Goal: Find contact information: Find contact information

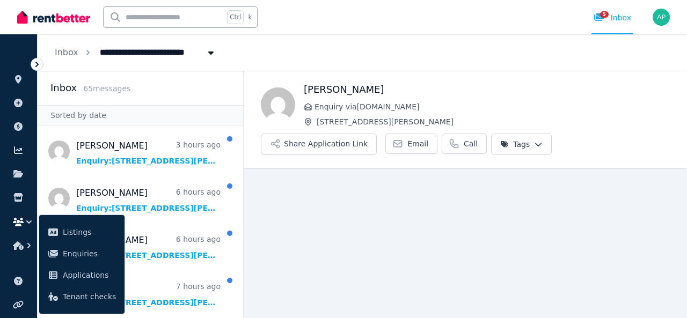
click at [380, 222] on main "Back [PERSON_NAME] Enquiry via [DOMAIN_NAME] [STREET_ADDRESS][PERSON_NAME] Shar…" at bounding box center [465, 195] width 443 height 248
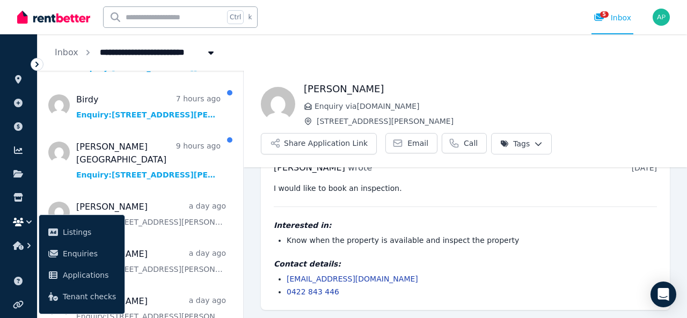
scroll to position [215, 0]
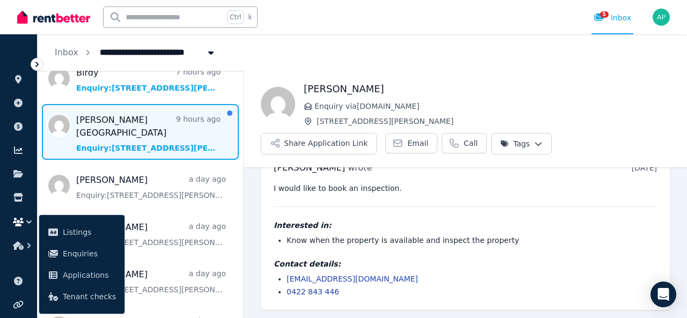
click at [155, 140] on span "Message list" at bounding box center [141, 132] width 206 height 56
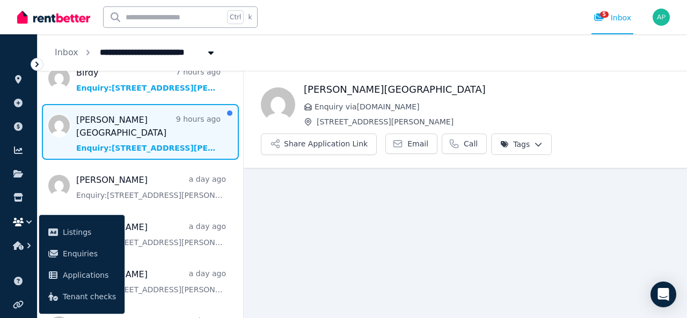
click at [154, 136] on span "Message list" at bounding box center [141, 132] width 206 height 56
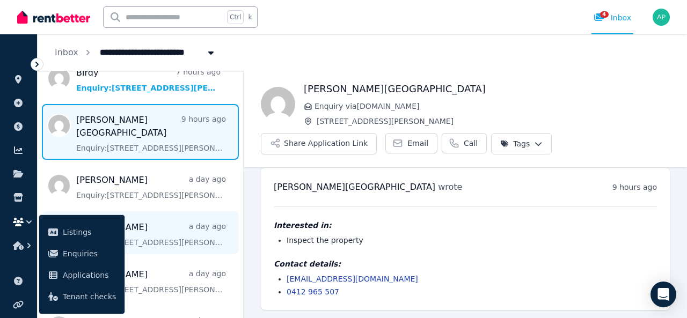
scroll to position [107, 0]
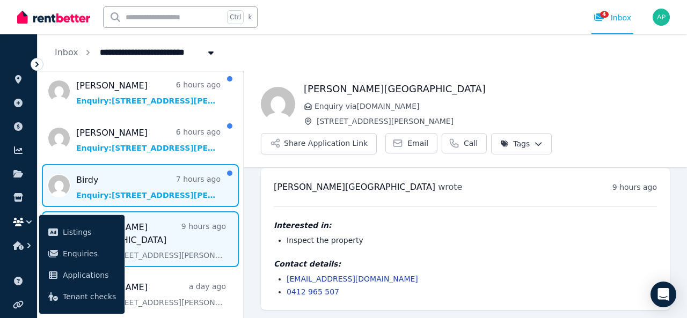
click at [165, 193] on span "Message list" at bounding box center [141, 185] width 206 height 43
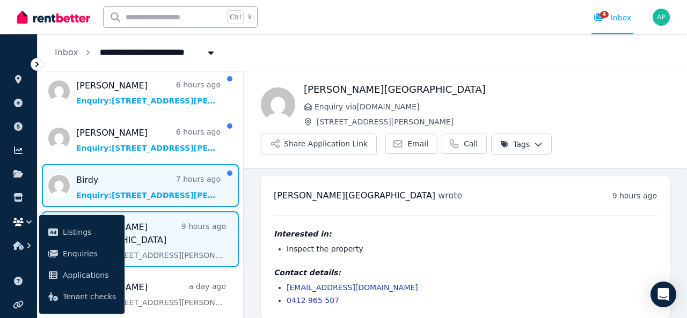
click at [165, 193] on span "Message list" at bounding box center [141, 185] width 206 height 43
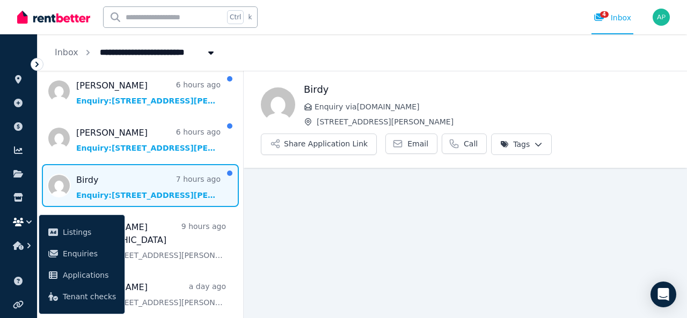
scroll to position [9, 0]
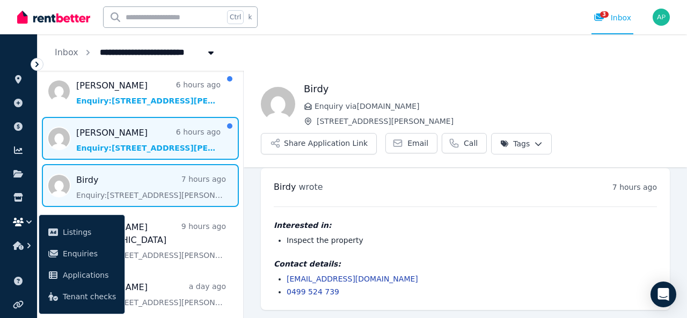
click at [130, 145] on span "Message list" at bounding box center [141, 138] width 206 height 43
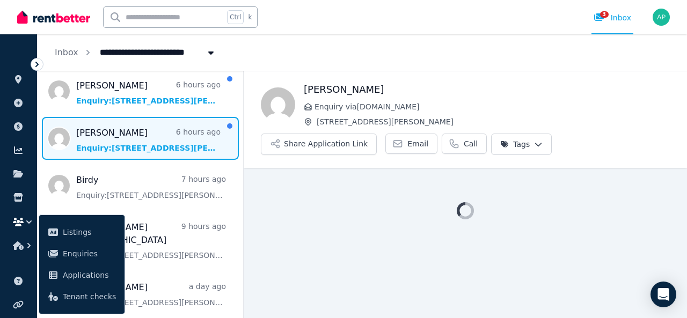
click at [130, 145] on span "Message list" at bounding box center [141, 138] width 206 height 43
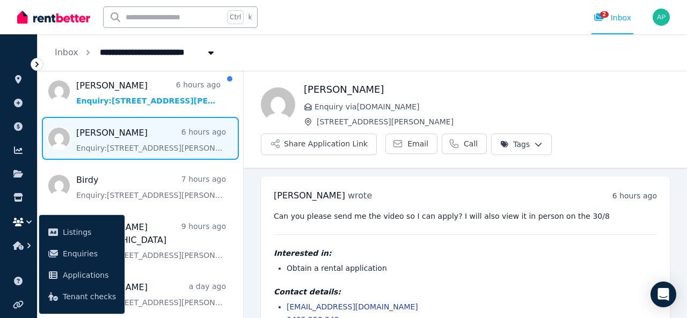
click at [368, 186] on div "[PERSON_NAME] wrote 6 hours ago 11:28 am [DATE][DATE] Can you please send me th…" at bounding box center [465, 258] width 409 height 162
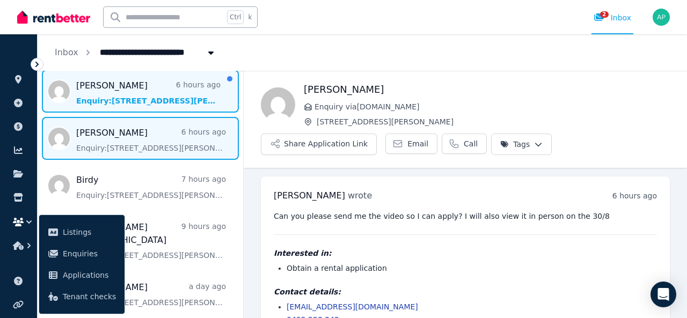
click at [171, 101] on span "Message list" at bounding box center [141, 91] width 206 height 43
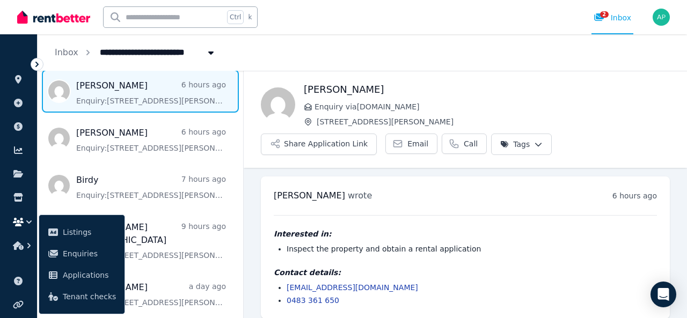
scroll to position [9, 0]
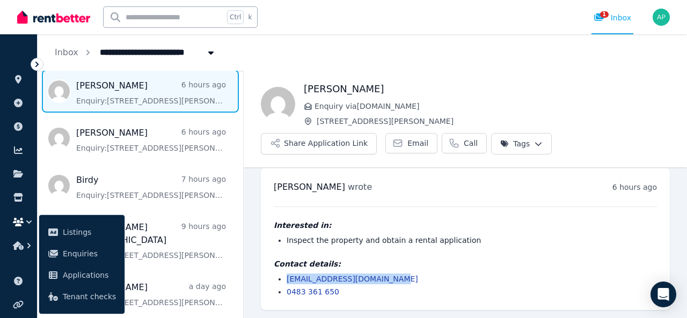
drag, startPoint x: 394, startPoint y: 276, endPoint x: 287, endPoint y: 278, distance: 106.9
click at [287, 278] on li "[EMAIL_ADDRESS][DOMAIN_NAME]" at bounding box center [472, 279] width 370 height 11
copy link "[EMAIL_ADDRESS][DOMAIN_NAME]"
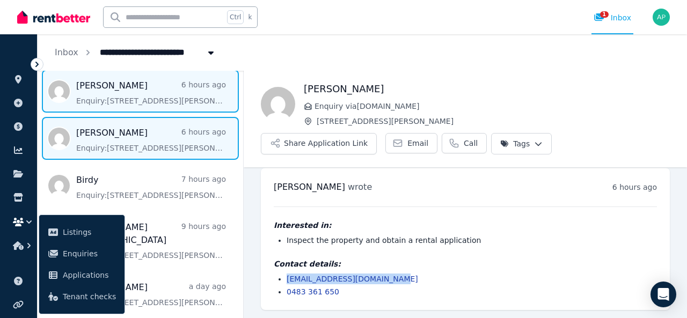
click at [111, 154] on span "Message list" at bounding box center [141, 138] width 206 height 43
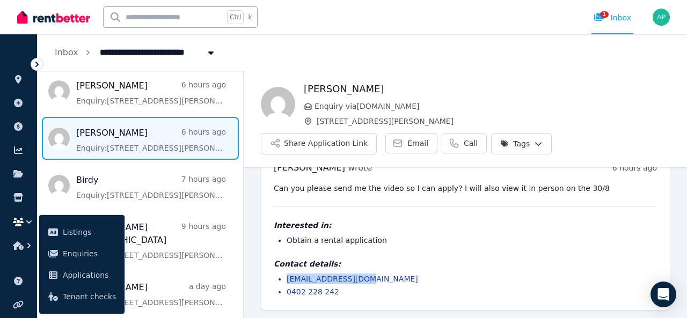
drag, startPoint x: 365, startPoint y: 279, endPoint x: 286, endPoint y: 279, distance: 78.9
click at [286, 279] on ul "[EMAIL_ADDRESS][DOMAIN_NAME] 0402 228 242" at bounding box center [465, 286] width 383 height 24
copy link "[EMAIL_ADDRESS][DOMAIN_NAME]"
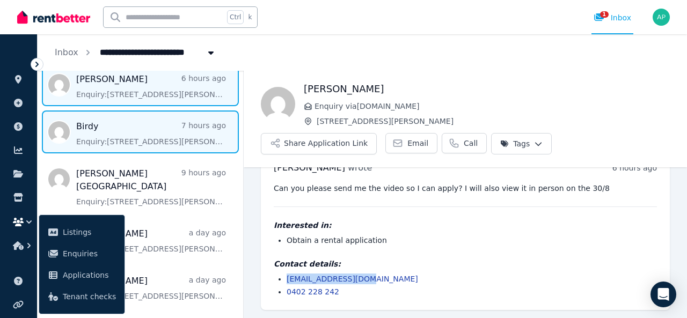
click at [171, 144] on span "Message list" at bounding box center [141, 132] width 206 height 43
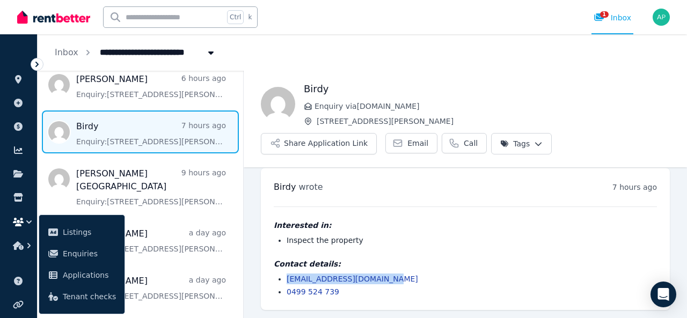
drag, startPoint x: 384, startPoint y: 278, endPoint x: 286, endPoint y: 283, distance: 98.9
click at [286, 283] on ul "[EMAIL_ADDRESS][DOMAIN_NAME] 0499 524 739" at bounding box center [465, 286] width 383 height 24
copy link "[EMAIL_ADDRESS][DOMAIN_NAME]"
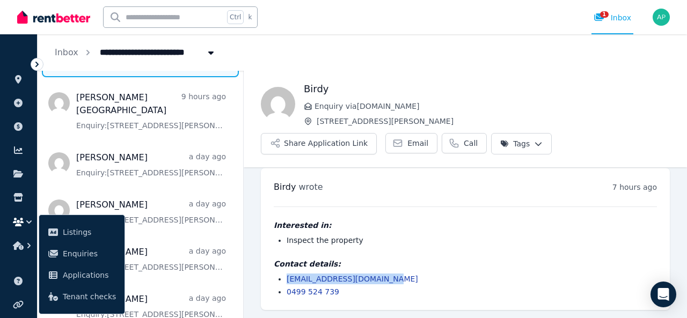
scroll to position [268, 0]
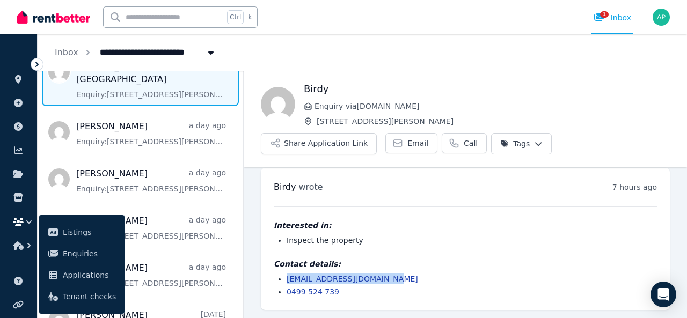
click at [140, 81] on span "Message list" at bounding box center [141, 78] width 206 height 56
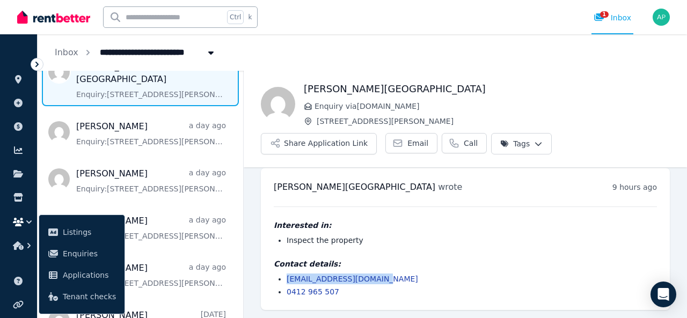
drag, startPoint x: 386, startPoint y: 278, endPoint x: 300, endPoint y: 278, distance: 85.9
click at [290, 279] on li "[EMAIL_ADDRESS][DOMAIN_NAME]" at bounding box center [472, 279] width 370 height 11
click at [286, 280] on ul "[EMAIL_ADDRESS][DOMAIN_NAME] 0412 965 507" at bounding box center [465, 286] width 383 height 24
drag, startPoint x: 411, startPoint y: 276, endPoint x: 287, endPoint y: 280, distance: 123.5
click at [287, 280] on li "[EMAIL_ADDRESS][DOMAIN_NAME]" at bounding box center [472, 279] width 370 height 11
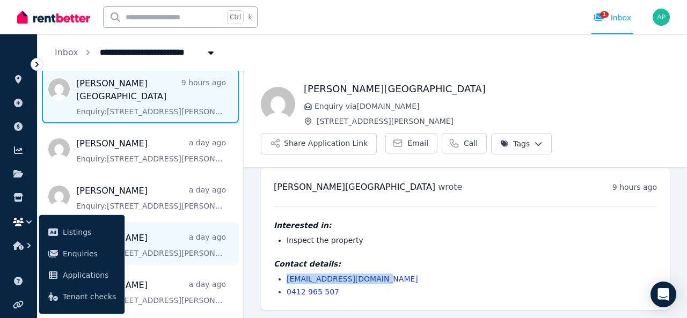
scroll to position [268, 0]
